Goal: Task Accomplishment & Management: Use online tool/utility

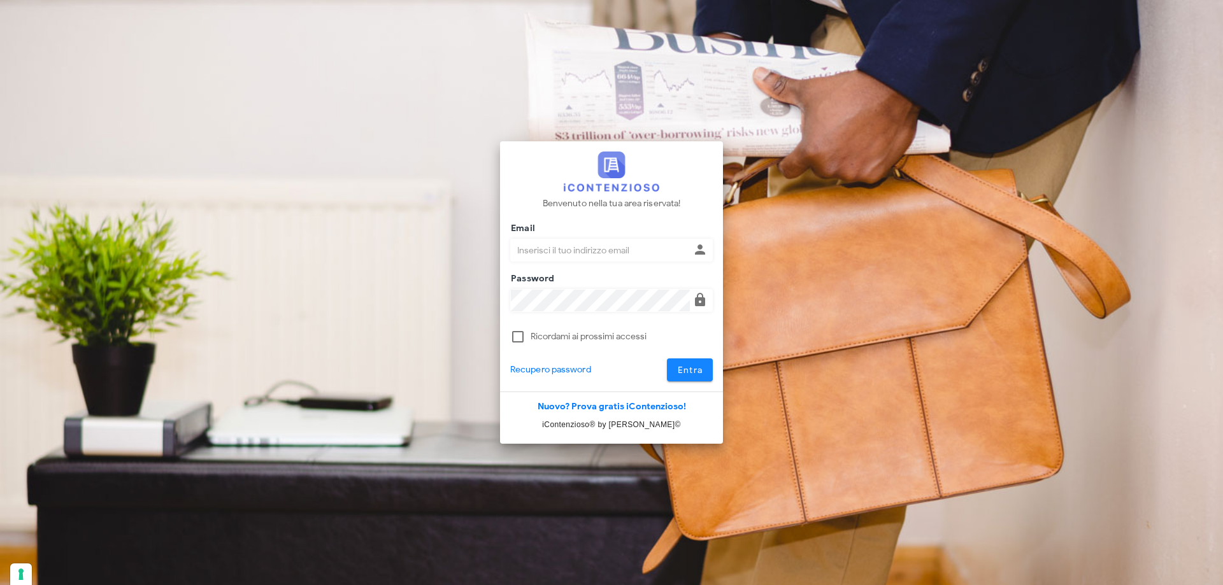
type input "[EMAIL_ADDRESS][DOMAIN_NAME]"
click at [687, 362] on button "Entra" at bounding box center [690, 370] width 46 height 23
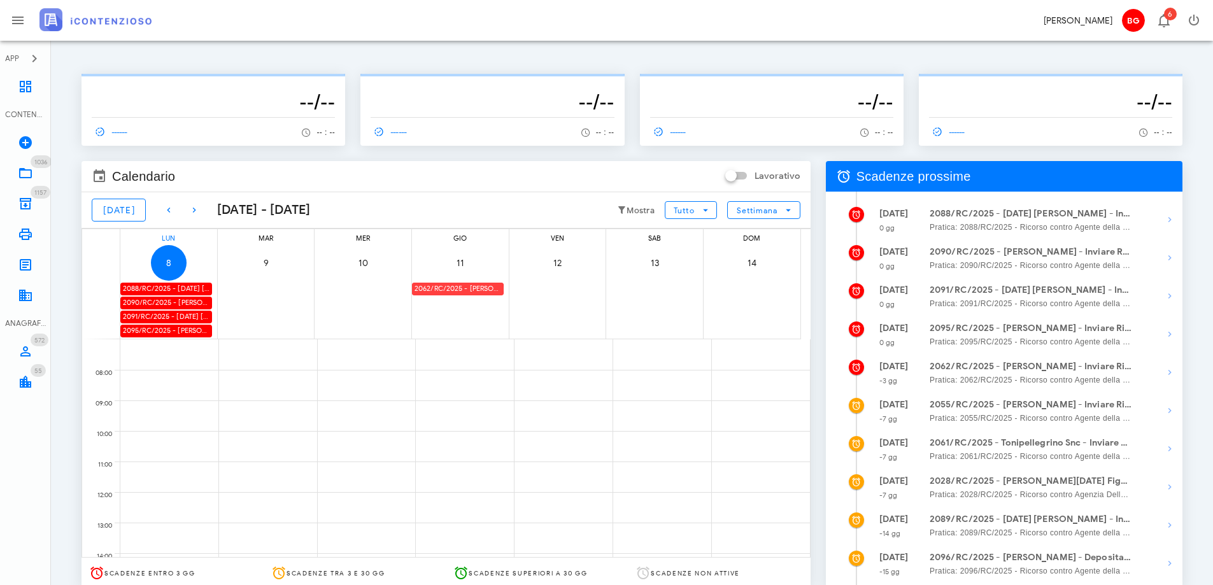
click at [446, 285] on div "2062/RC/2025 - Saverio Terzo - Inviare Ricorso" at bounding box center [458, 289] width 92 height 12
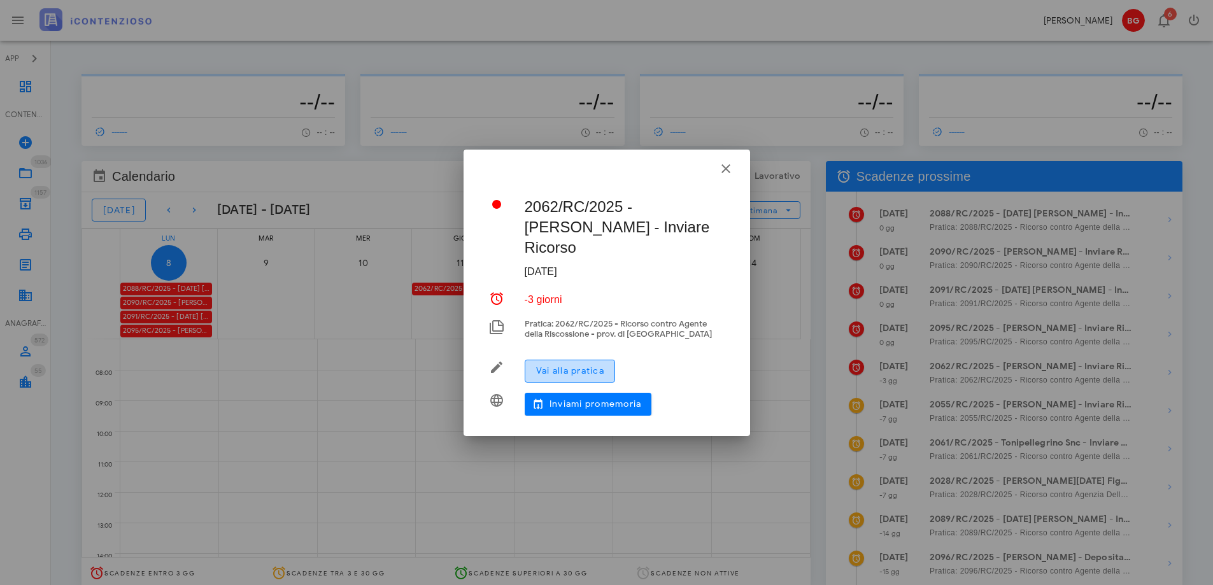
click at [581, 366] on span "Vai alla pratica" at bounding box center [570, 371] width 69 height 11
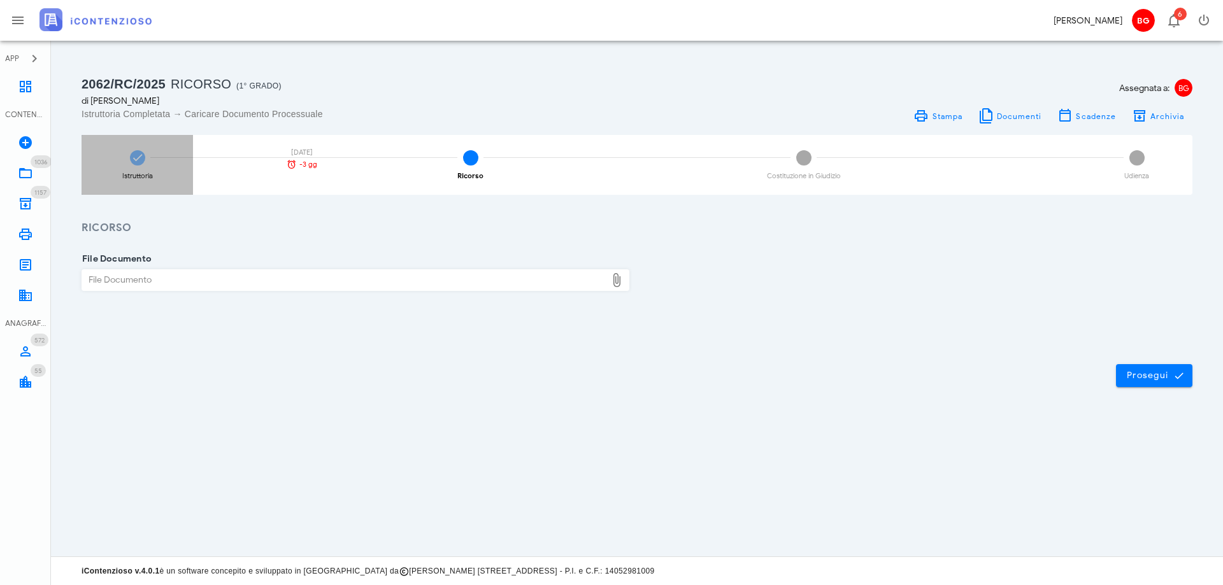
click at [103, 162] on div "Istruttoria [DATE] -3 gg" at bounding box center [137, 165] width 111 height 60
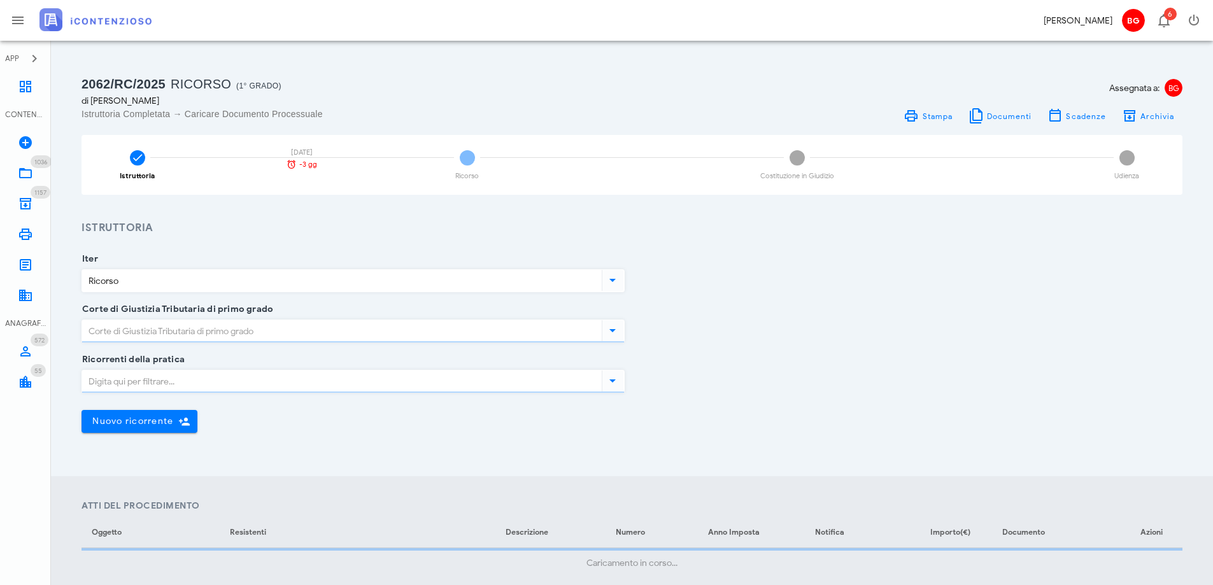
type input "Ragusa"
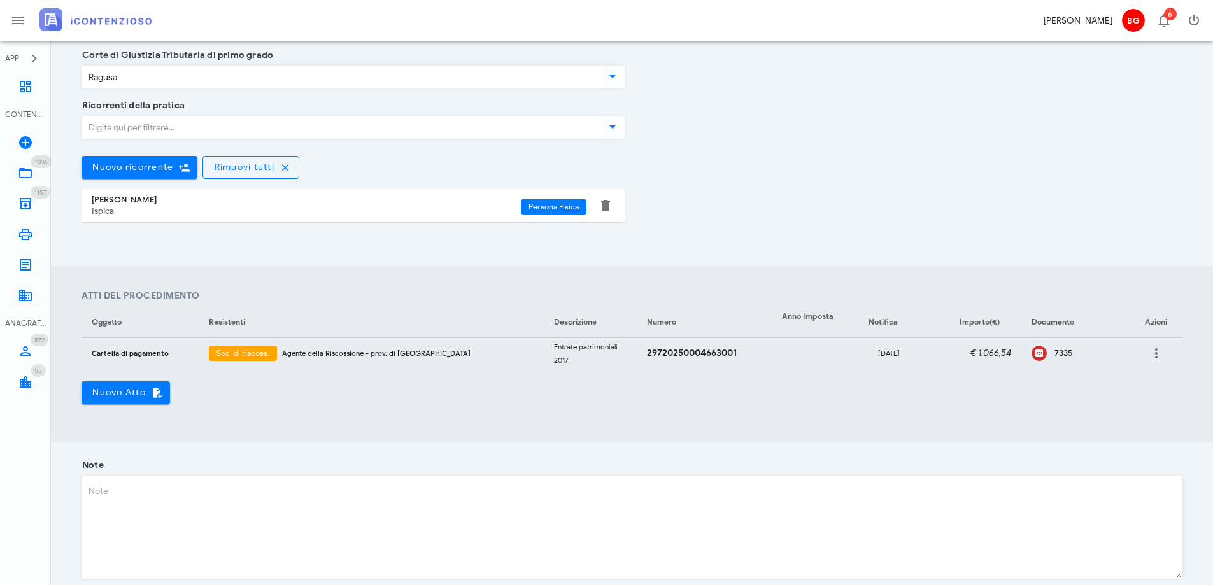
scroll to position [255, 0]
click at [1032, 356] on icon at bounding box center [1039, 352] width 15 height 15
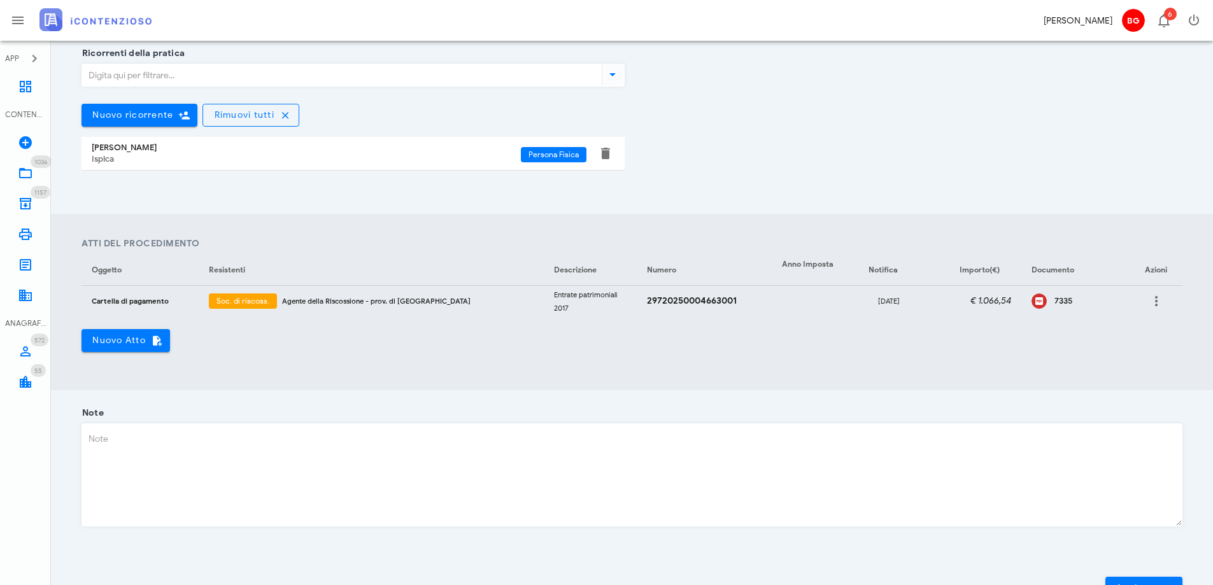
scroll to position [373, 0]
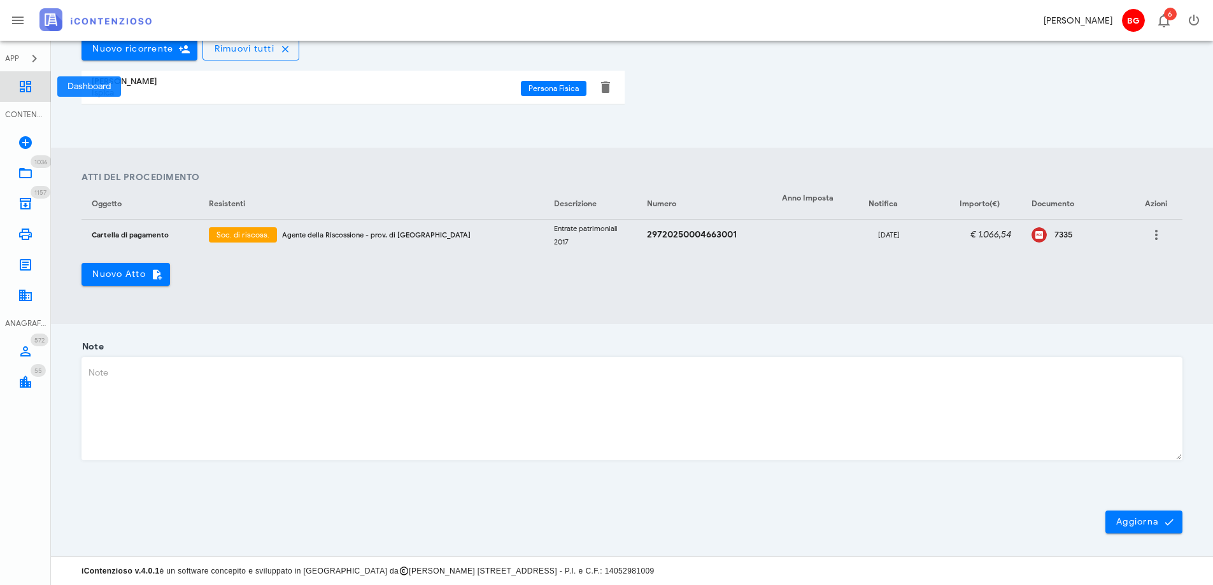
click at [20, 94] on icon at bounding box center [25, 86] width 15 height 15
